Goal: Information Seeking & Learning: Learn about a topic

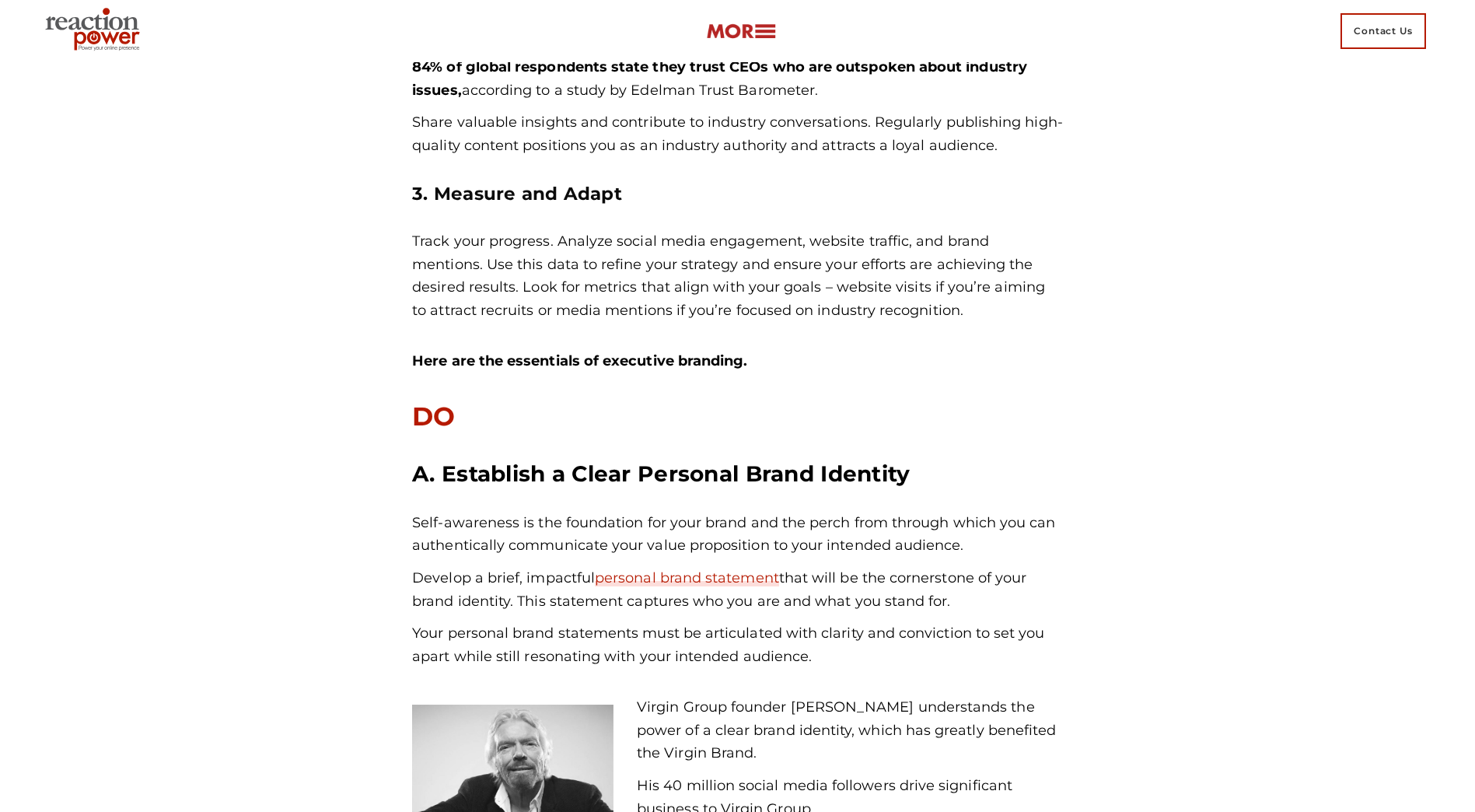
scroll to position [2021, 0]
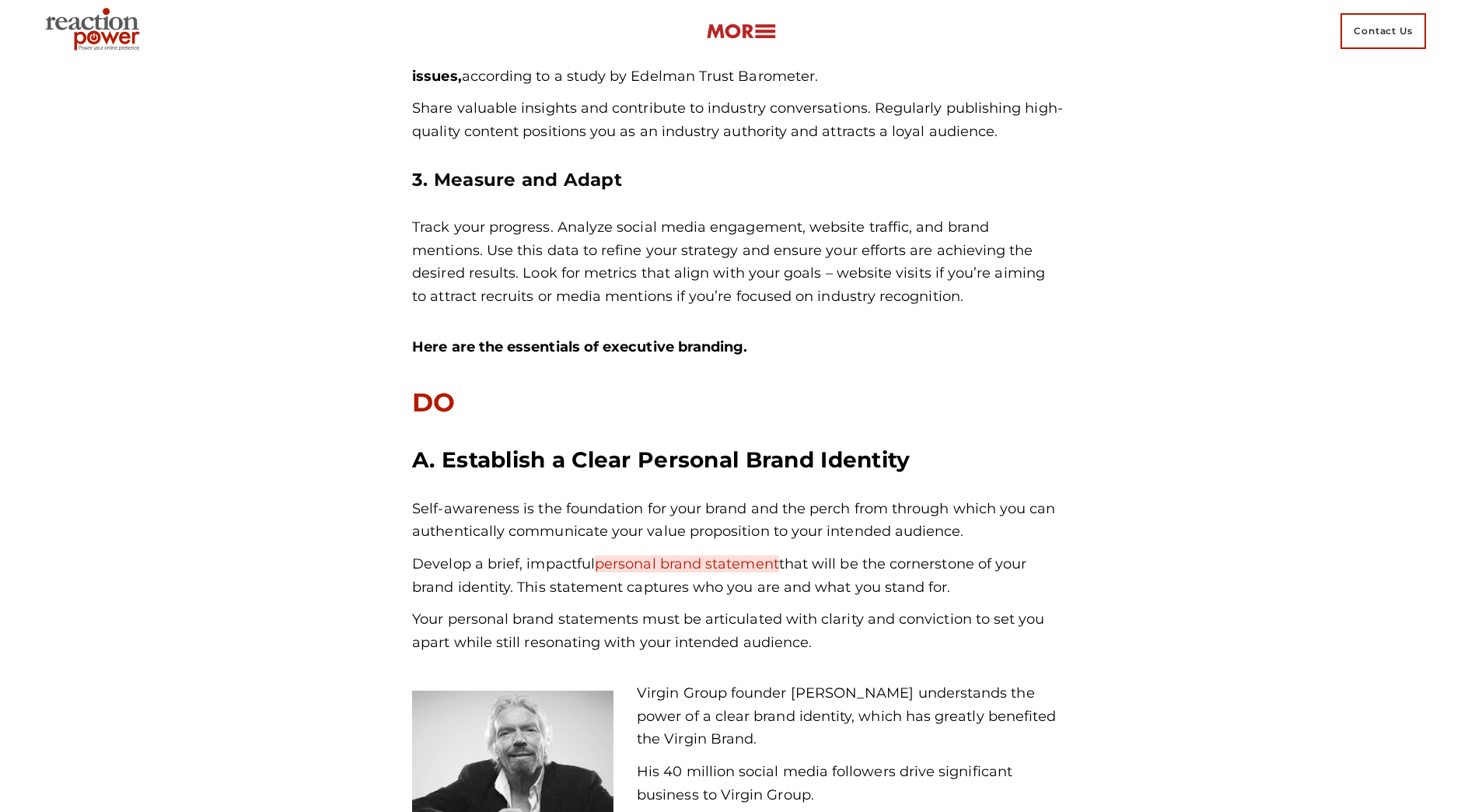
click at [700, 567] on link "personal brand statement" at bounding box center [687, 563] width 184 height 17
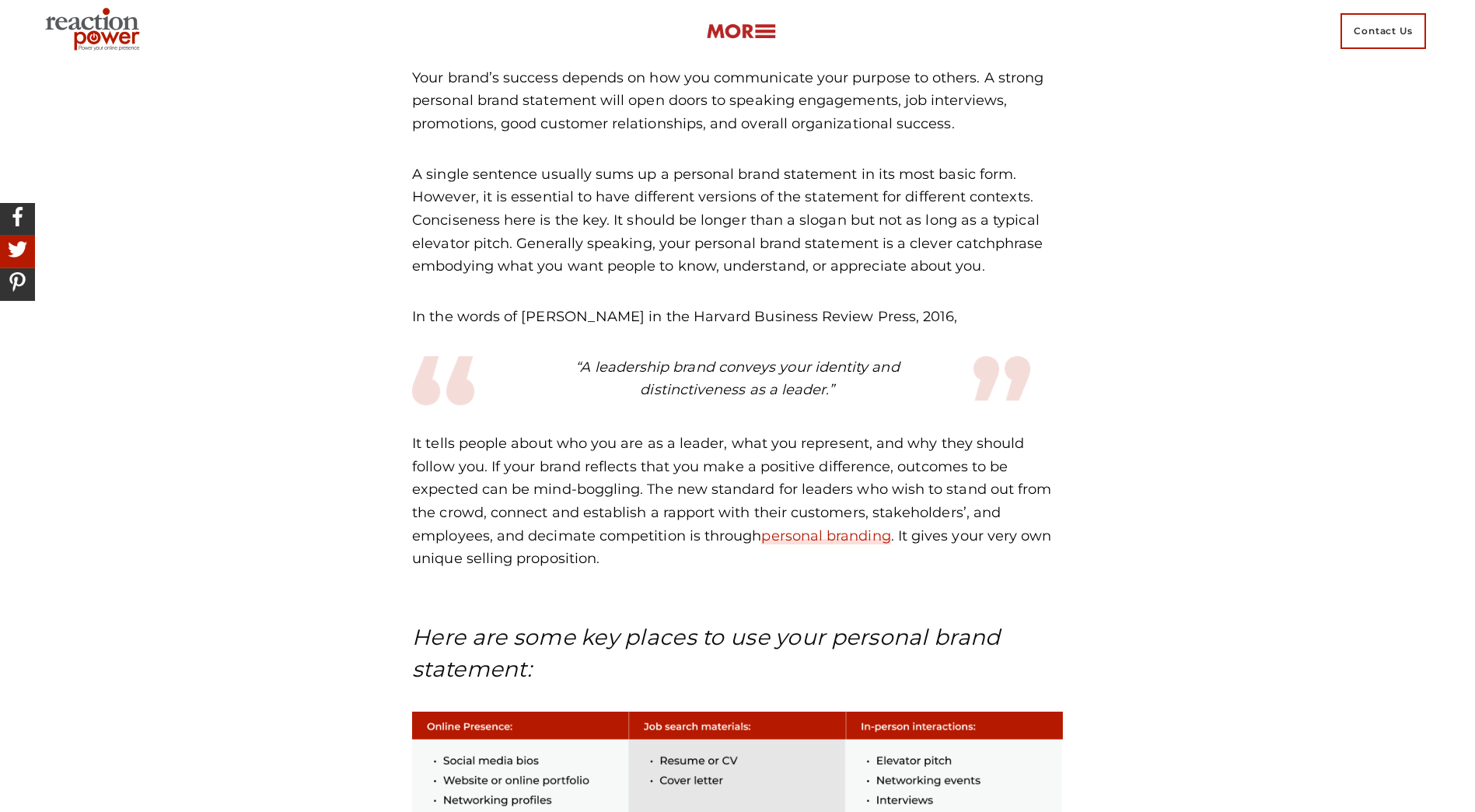
scroll to position [1321, 0]
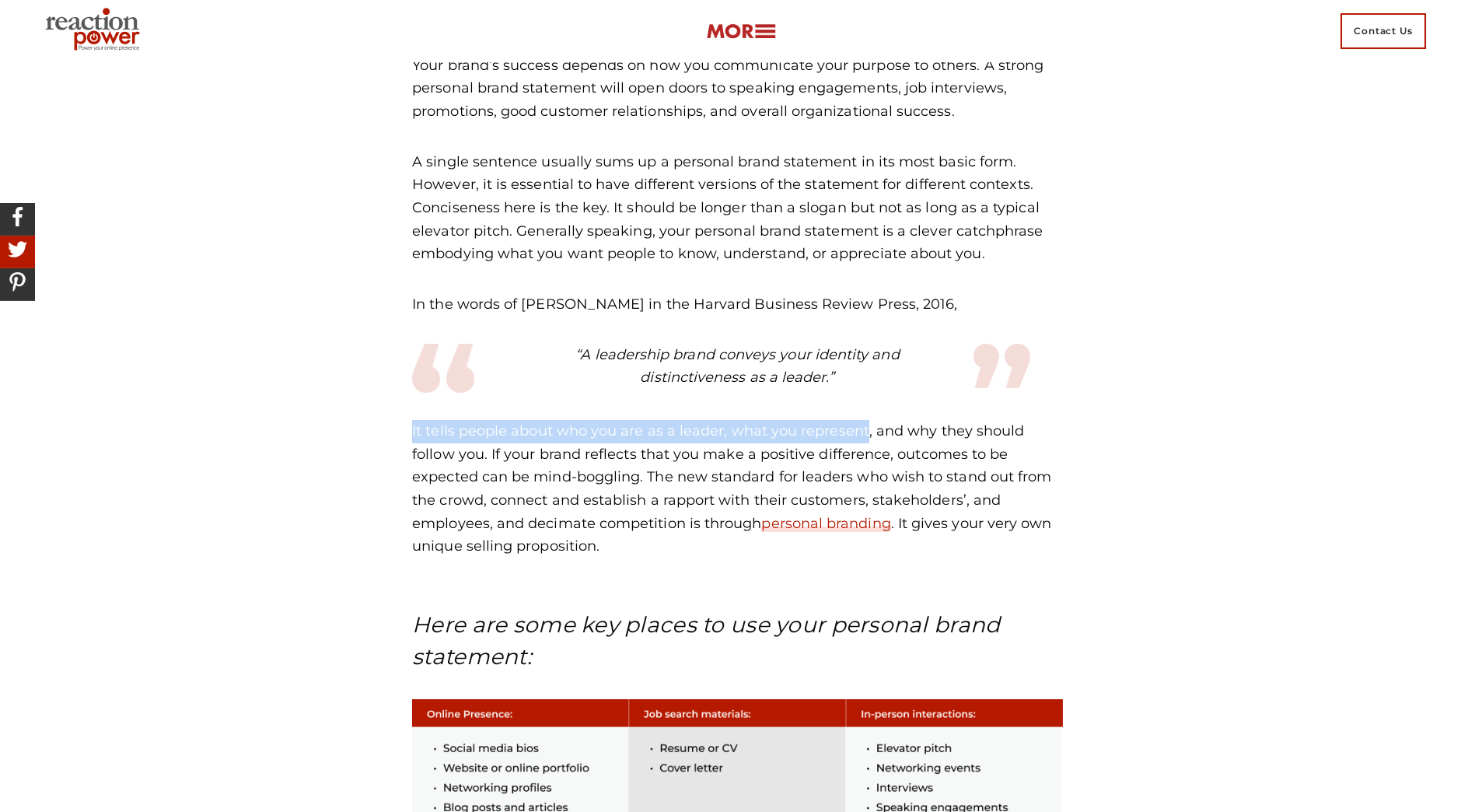
drag, startPoint x: 414, startPoint y: 407, endPoint x: 865, endPoint y: 407, distance: 451.0
click at [865, 420] on p "It tells people about who you are as a leader, what you represent, and why they…" at bounding box center [738, 489] width 651 height 138
copy p "It tells people about who you are as a leader, what you represent"
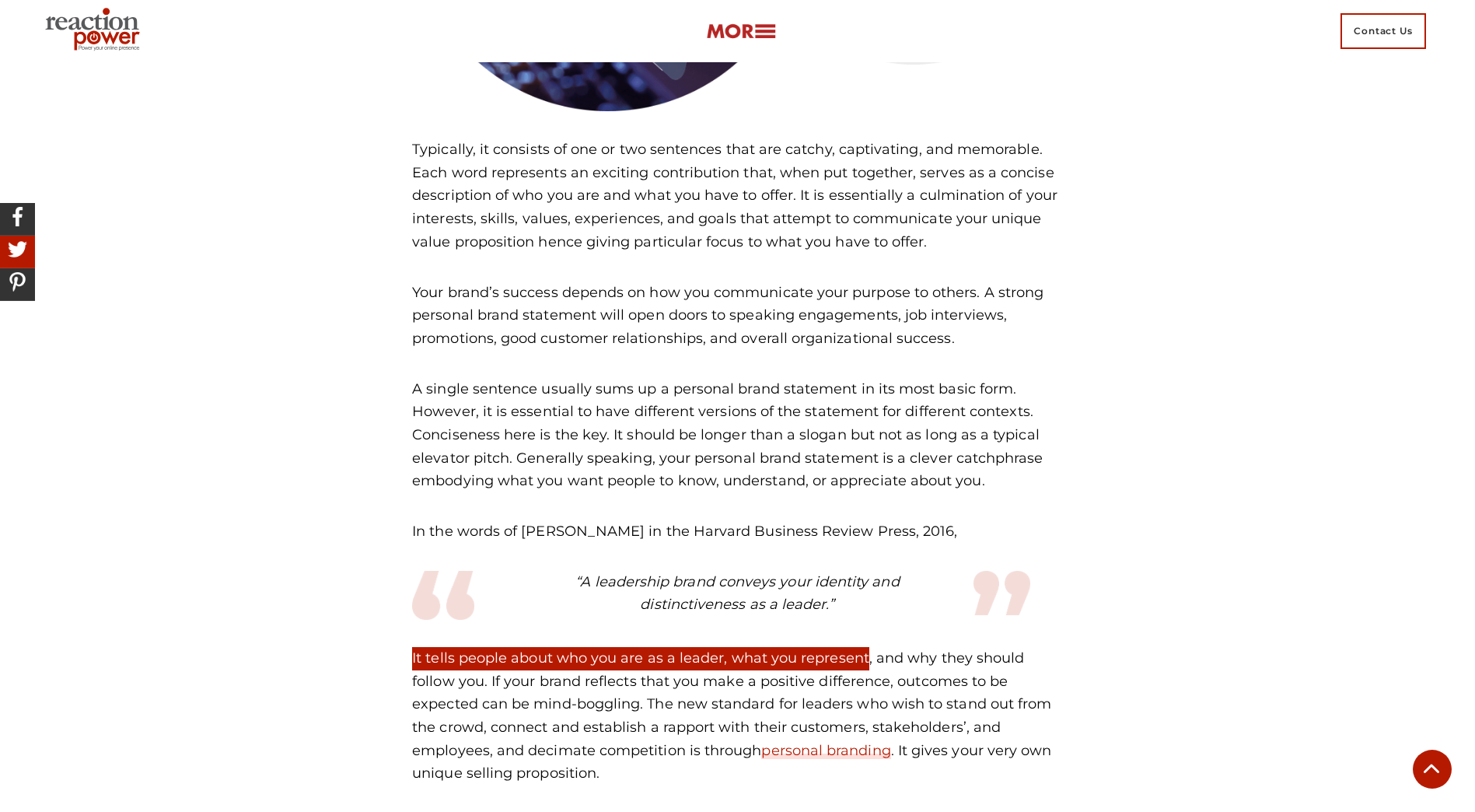
scroll to position [855, 0]
